Goal: Find specific page/section: Find specific page/section

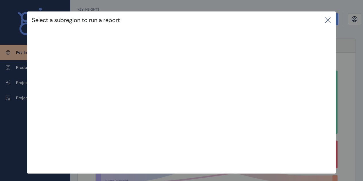
scroll to position [376, 0]
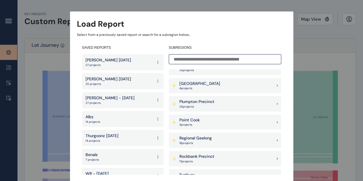
scroll to position [448, 0]
click at [197, 144] on div "Regional Geelong 18 project s" at bounding box center [225, 139] width 112 height 15
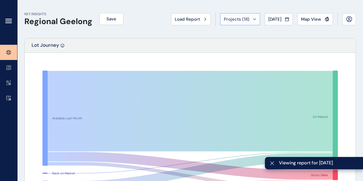
click at [228, 20] on span "Projects ( 18 )" at bounding box center [237, 19] width 26 height 6
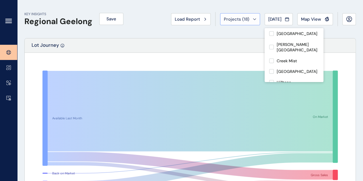
click at [248, 21] on div "Projects ( 18 )" at bounding box center [240, 19] width 32 height 6
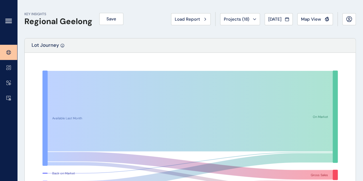
click at [248, 21] on div "Projects ( 18 )" at bounding box center [240, 19] width 32 height 6
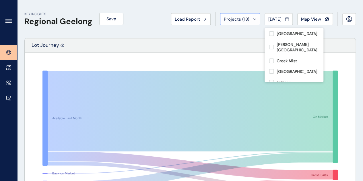
click at [242, 17] on span "Projects ( 18 )" at bounding box center [237, 19] width 26 height 6
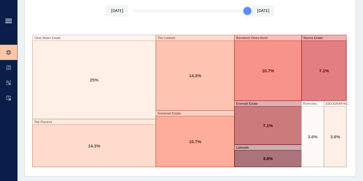
scroll to position [1025, 0]
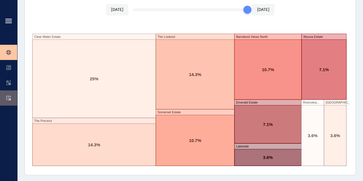
click at [7, 97] on icon at bounding box center [9, 98] width 4 height 4
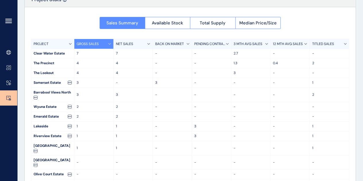
scroll to position [60, 0]
